Goal: Feedback & Contribution: Leave review/rating

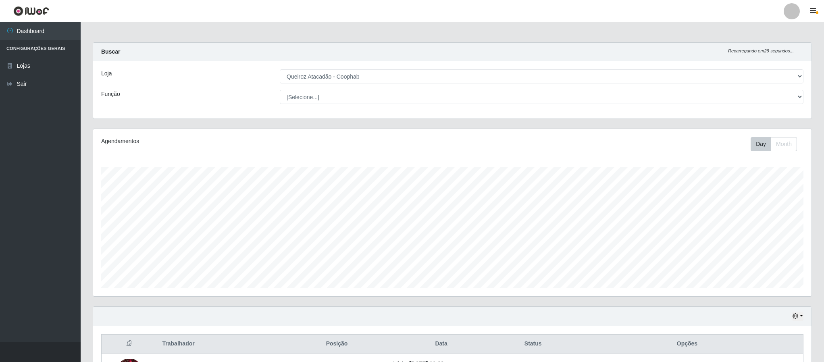
select select "463"
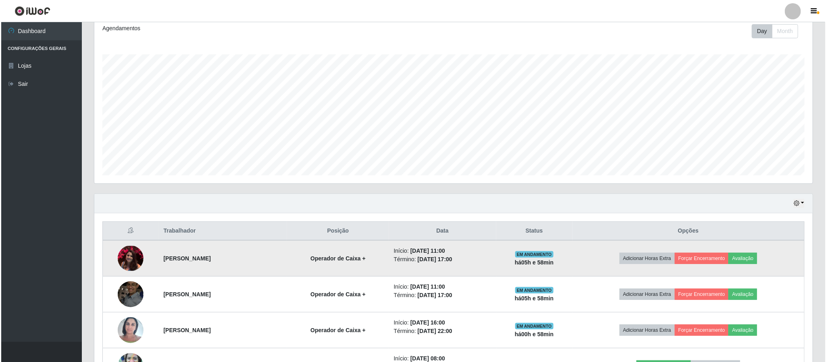
scroll to position [168, 717]
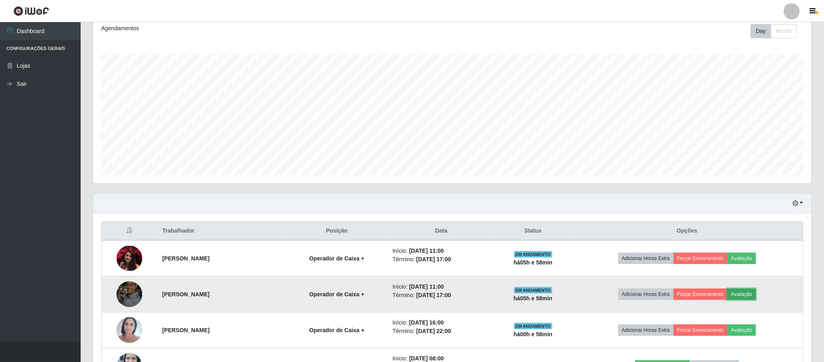
click at [742, 295] on button "Avaliação" at bounding box center [741, 293] width 29 height 11
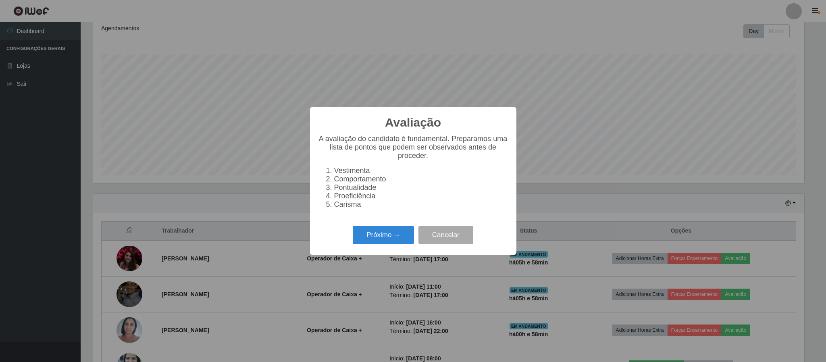
scroll to position [168, 711]
click at [398, 242] on button "Próximo →" at bounding box center [383, 235] width 61 height 19
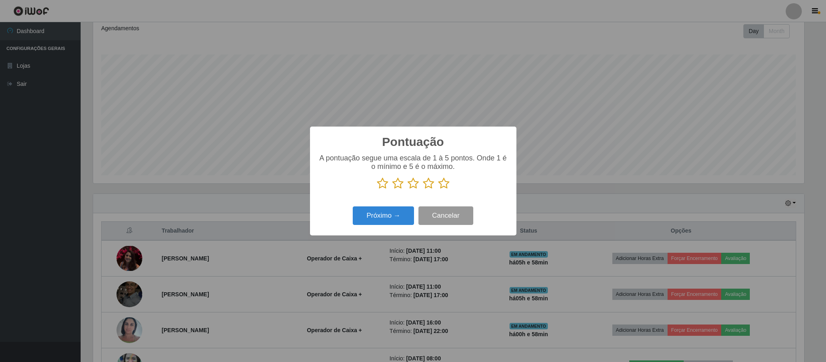
scroll to position [402749, 402207]
click at [442, 183] on icon at bounding box center [443, 183] width 11 height 12
click at [438, 189] on input "radio" at bounding box center [438, 189] width 0 height 0
click at [392, 216] on button "Próximo →" at bounding box center [383, 215] width 61 height 19
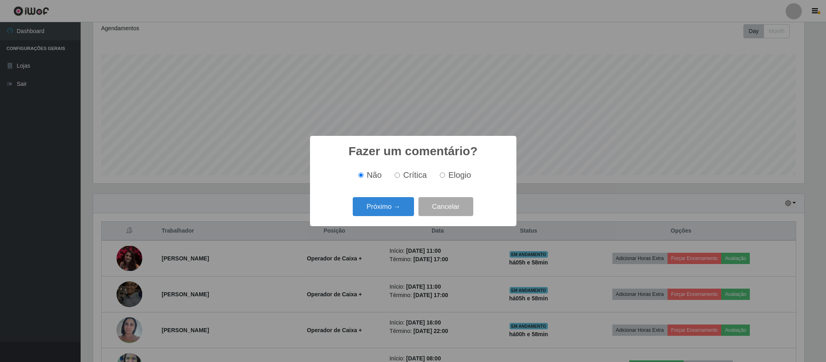
click at [442, 177] on input "Elogio" at bounding box center [442, 174] width 5 height 5
radio input "true"
click at [378, 205] on button "Próximo →" at bounding box center [383, 206] width 61 height 19
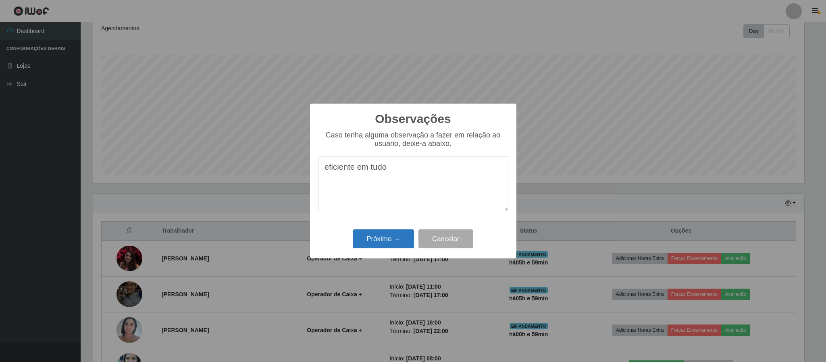
type textarea "eficiente em tudo"
click at [388, 241] on button "Próximo →" at bounding box center [383, 238] width 61 height 19
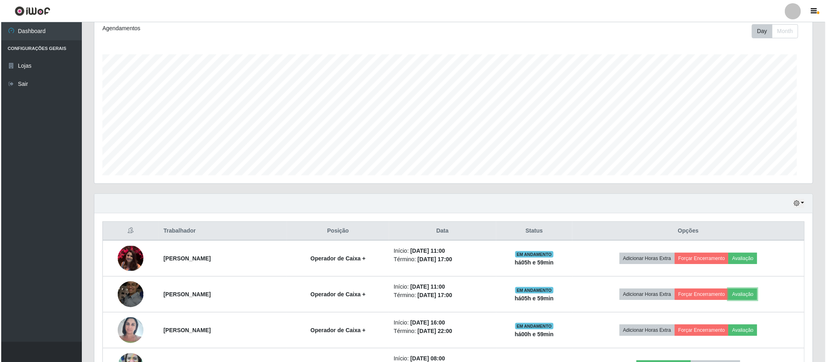
scroll to position [168, 717]
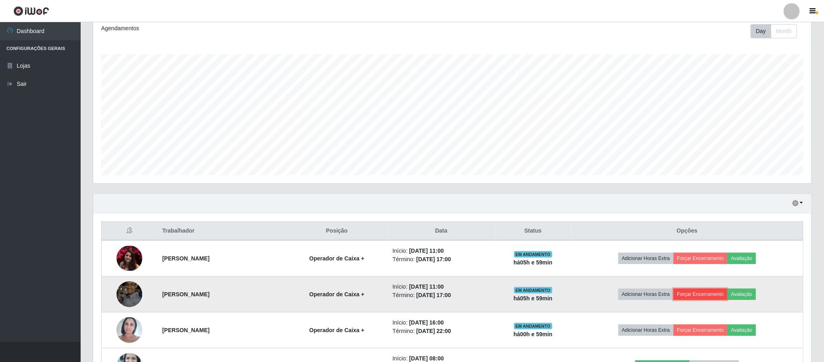
click at [694, 296] on button "Forçar Encerramento" at bounding box center [700, 293] width 54 height 11
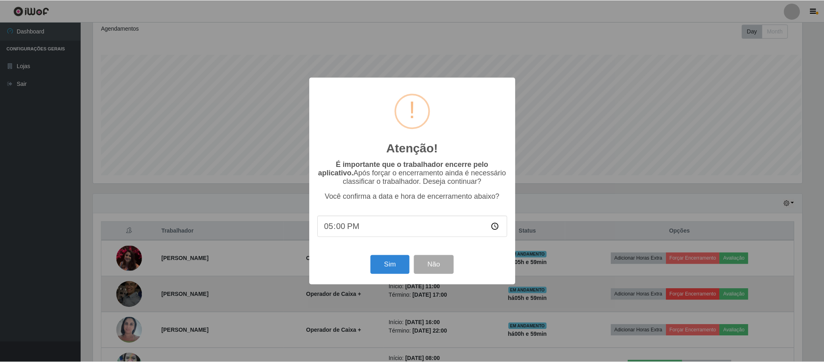
scroll to position [168, 711]
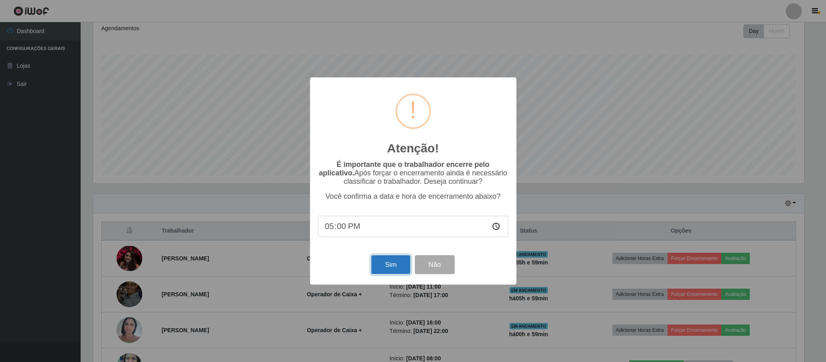
click at [395, 272] on button "Sim" at bounding box center [390, 264] width 39 height 19
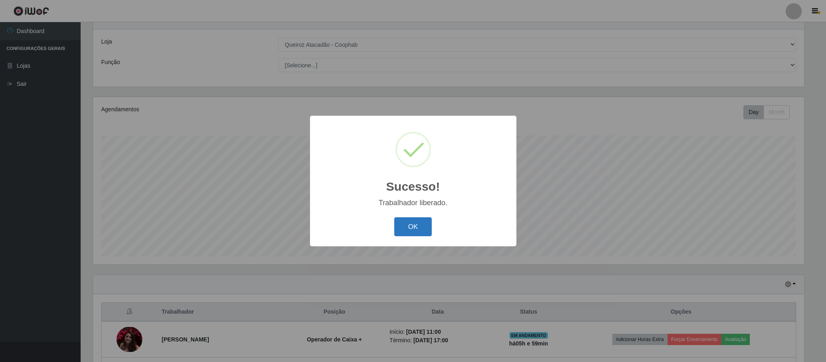
click at [404, 226] on button "OK" at bounding box center [412, 226] width 37 height 19
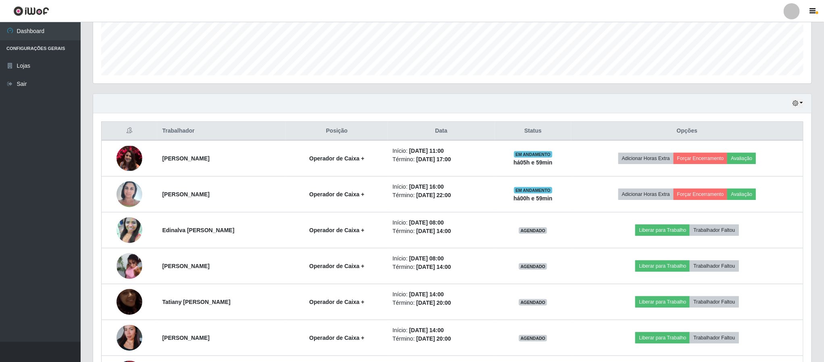
scroll to position [213, 0]
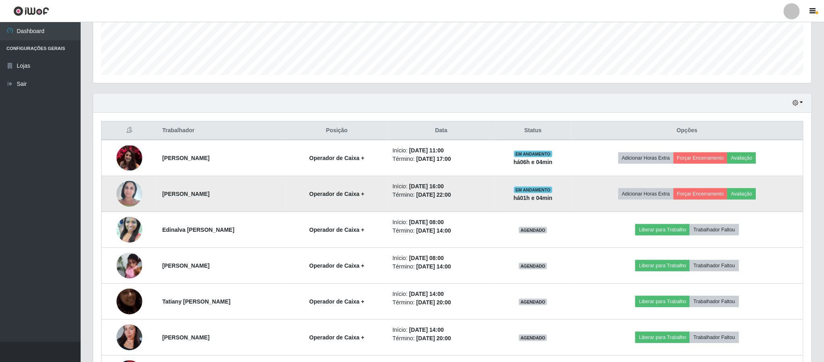
click at [429, 193] on time "[DATE] 22:00" at bounding box center [433, 194] width 35 height 6
click at [508, 191] on td "EM ANDAMENTO há 01 h e 04 min" at bounding box center [533, 194] width 76 height 36
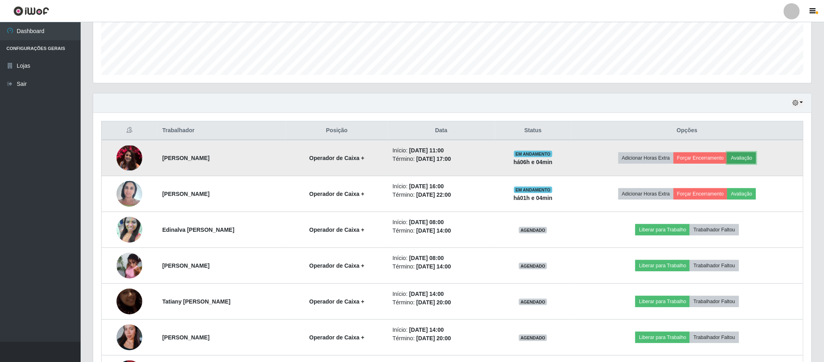
click at [744, 160] on button "Avaliação" at bounding box center [741, 157] width 29 height 11
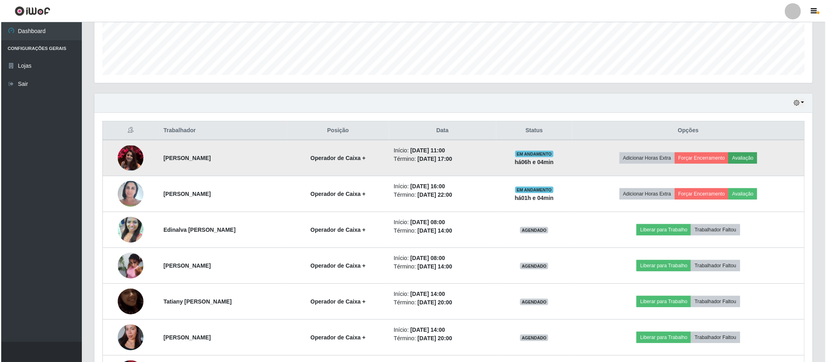
scroll to position [168, 711]
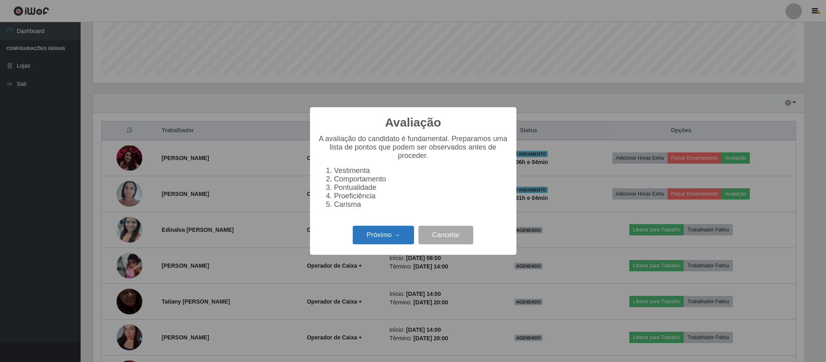
click at [365, 243] on button "Próximo →" at bounding box center [383, 235] width 61 height 19
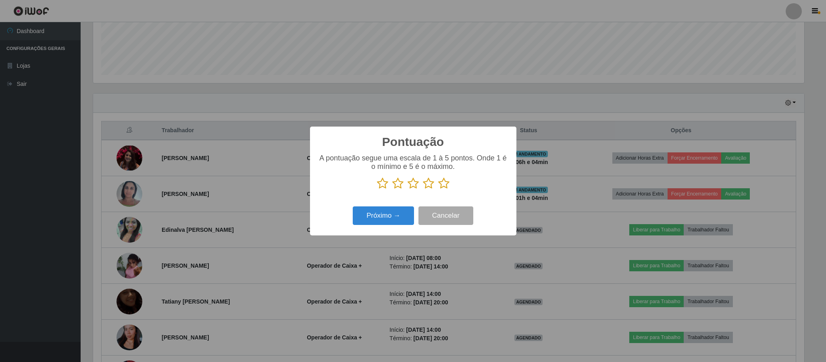
click at [444, 185] on icon at bounding box center [443, 183] width 11 height 12
click at [438, 189] on input "radio" at bounding box center [438, 189] width 0 height 0
click at [376, 217] on button "Próximo →" at bounding box center [383, 215] width 61 height 19
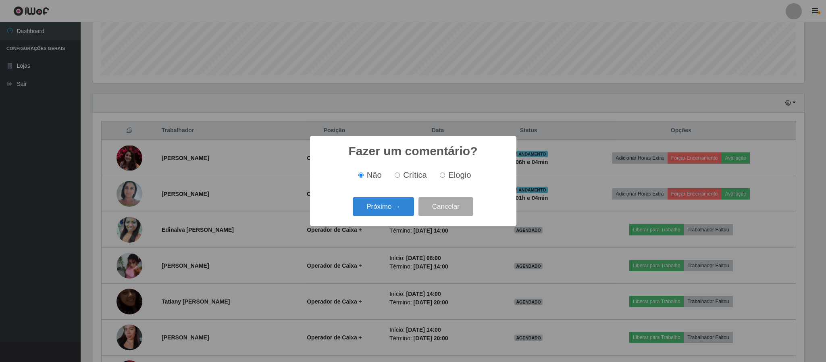
click at [442, 176] on input "Elogio" at bounding box center [442, 174] width 5 height 5
radio input "true"
click at [399, 207] on button "Próximo →" at bounding box center [383, 206] width 61 height 19
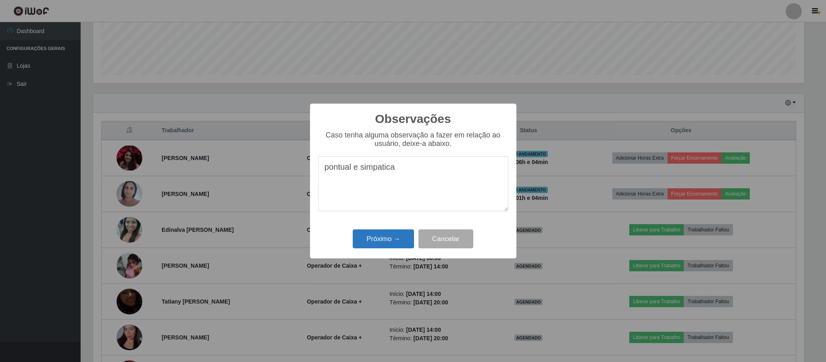
type textarea "pontual e simpatica"
click at [392, 239] on button "Próximo →" at bounding box center [383, 238] width 61 height 19
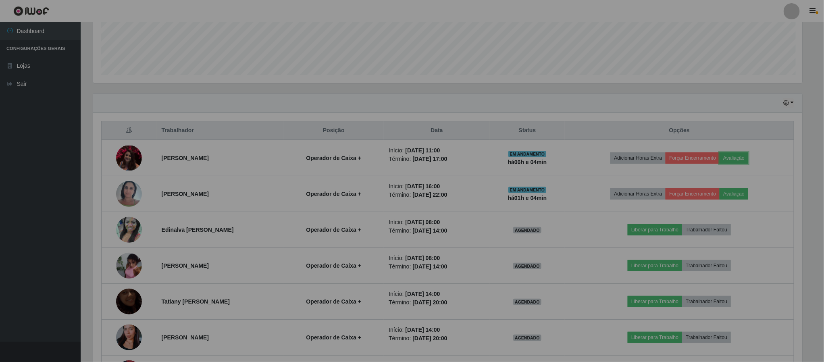
scroll to position [168, 717]
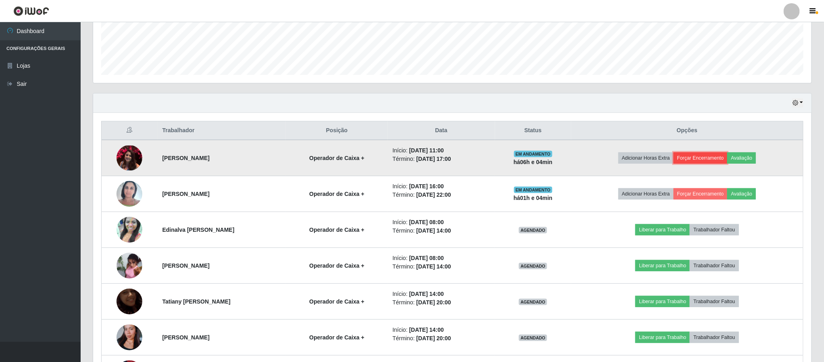
click at [703, 161] on button "Forçar Encerramento" at bounding box center [700, 157] width 54 height 11
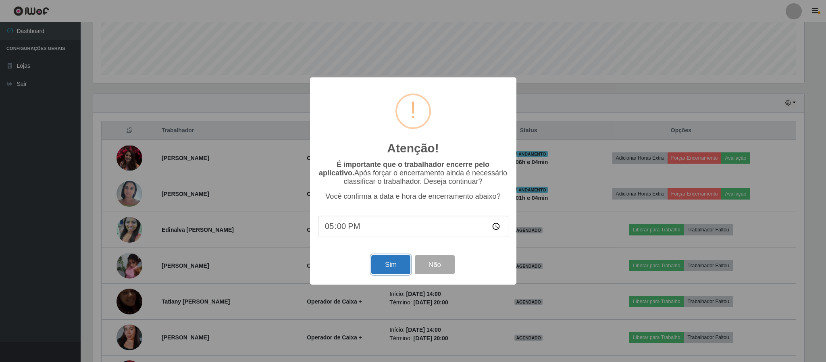
click at [403, 262] on button "Sim" at bounding box center [390, 264] width 39 height 19
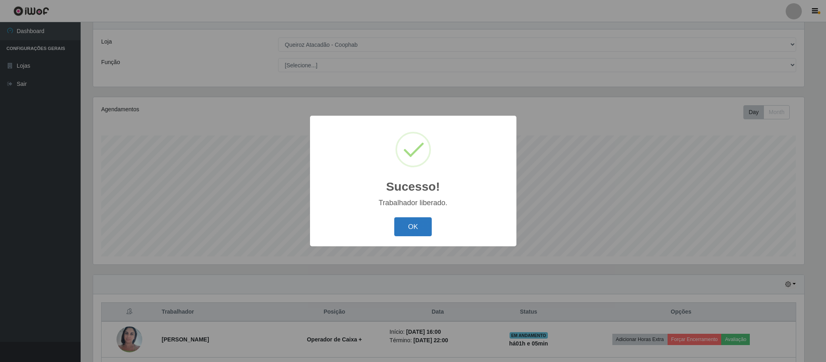
drag, startPoint x: 419, startPoint y: 226, endPoint x: 540, endPoint y: 229, distance: 120.9
click at [419, 226] on button "OK" at bounding box center [412, 226] width 37 height 19
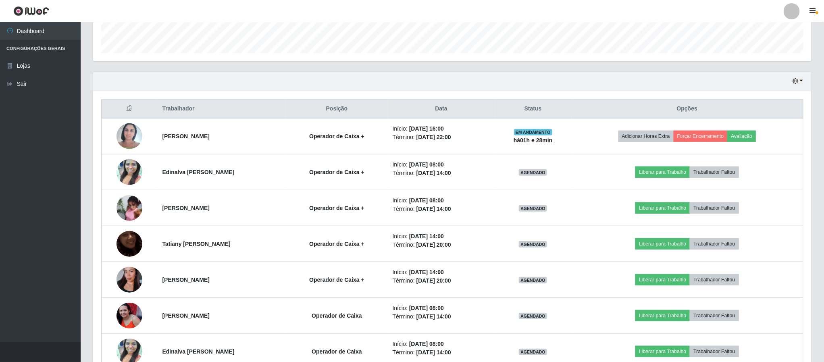
scroll to position [231, 0]
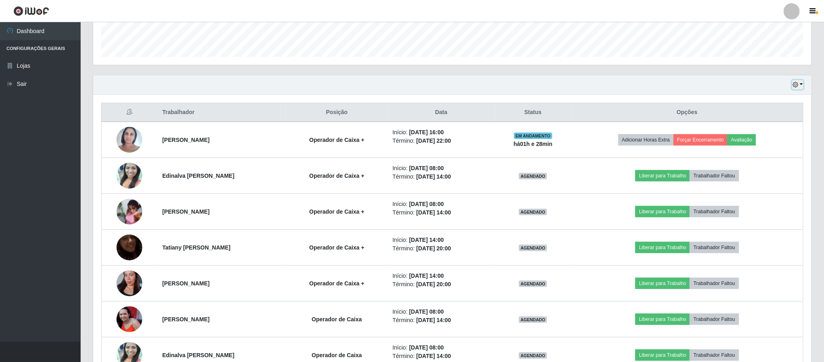
click at [801, 87] on button "button" at bounding box center [797, 84] width 11 height 9
click at [815, 94] on div "Hoje 1 dia 3 dias 1 Semana Não encerrados Trabalhador Posição Data Status Opçõe…" at bounding box center [452, 233] width 731 height 316
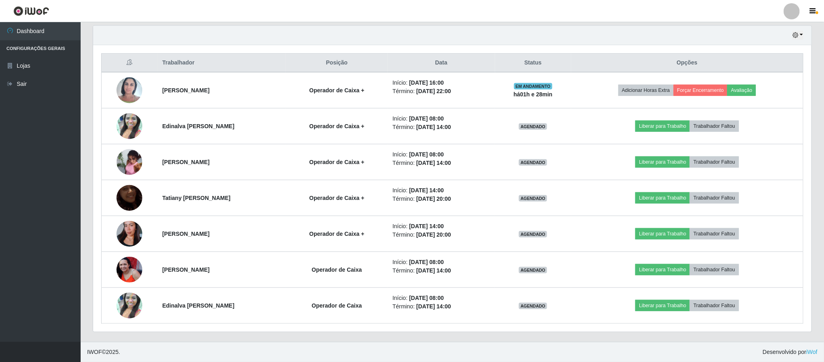
scroll to position [284, 0]
